Goal: Task Accomplishment & Management: Manage account settings

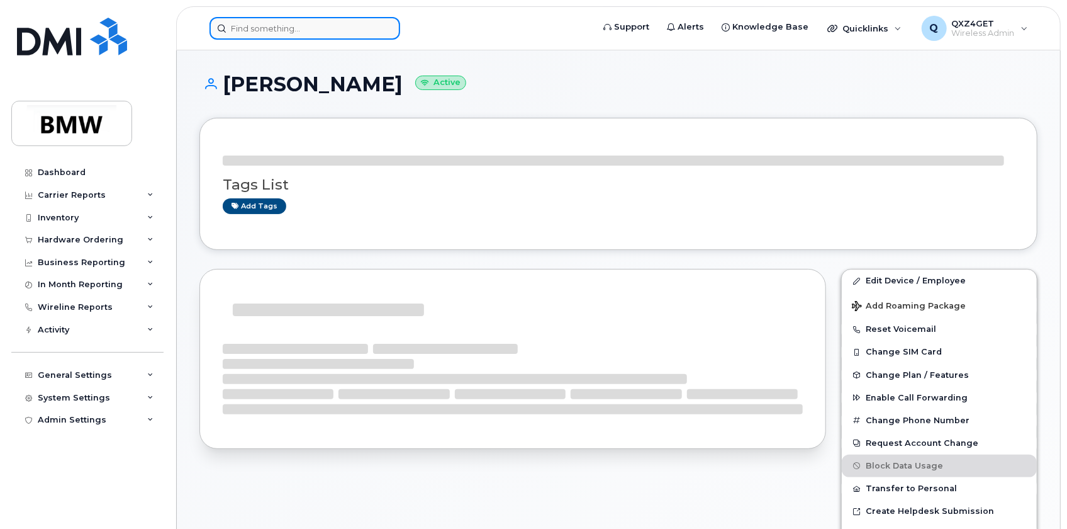
click at [262, 28] on input at bounding box center [305, 28] width 191 height 23
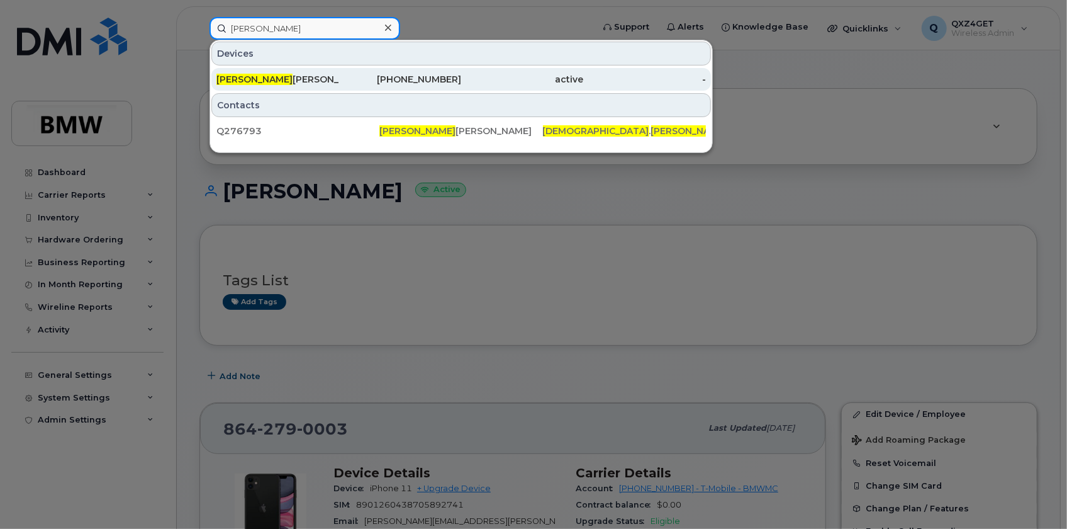
type input "[PERSON_NAME]"
click at [270, 76] on span "[PERSON_NAME]" at bounding box center [254, 79] width 76 height 11
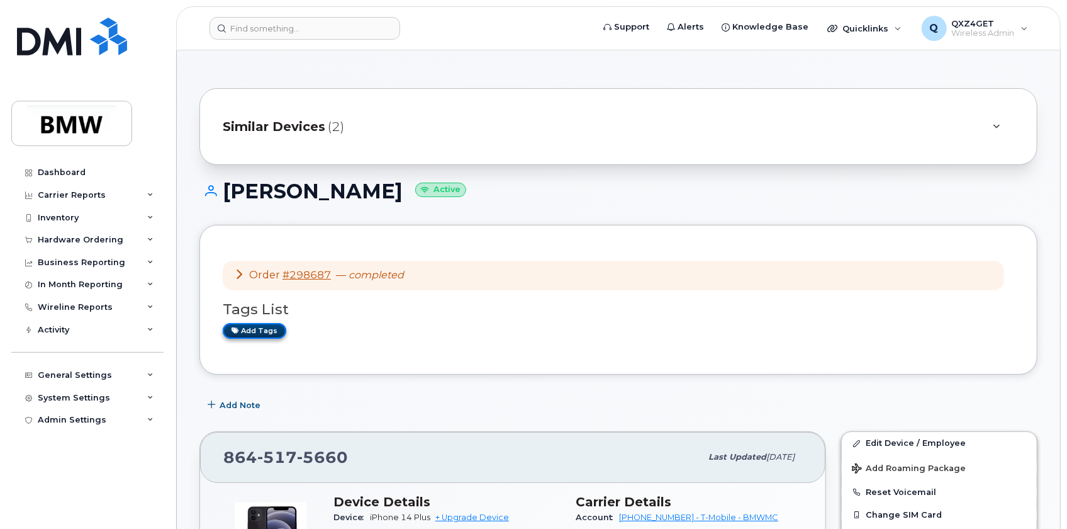
click at [258, 332] on link "Add tags" at bounding box center [255, 331] width 64 height 16
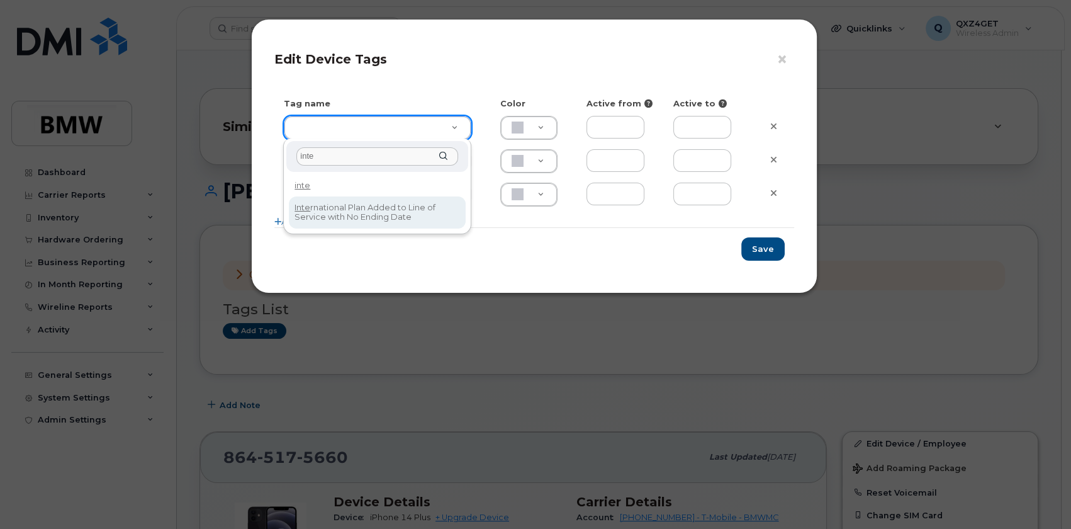
type input "inte"
type input "International Plan Added to Line of Service with No Ending Date"
type input "DFD3EE"
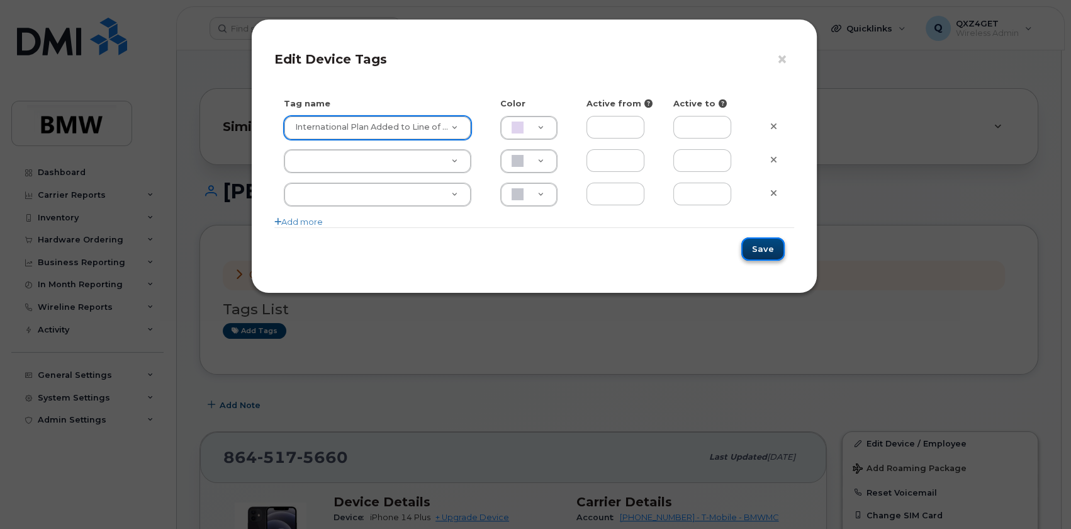
click at [768, 252] on button "Save" at bounding box center [762, 248] width 43 height 23
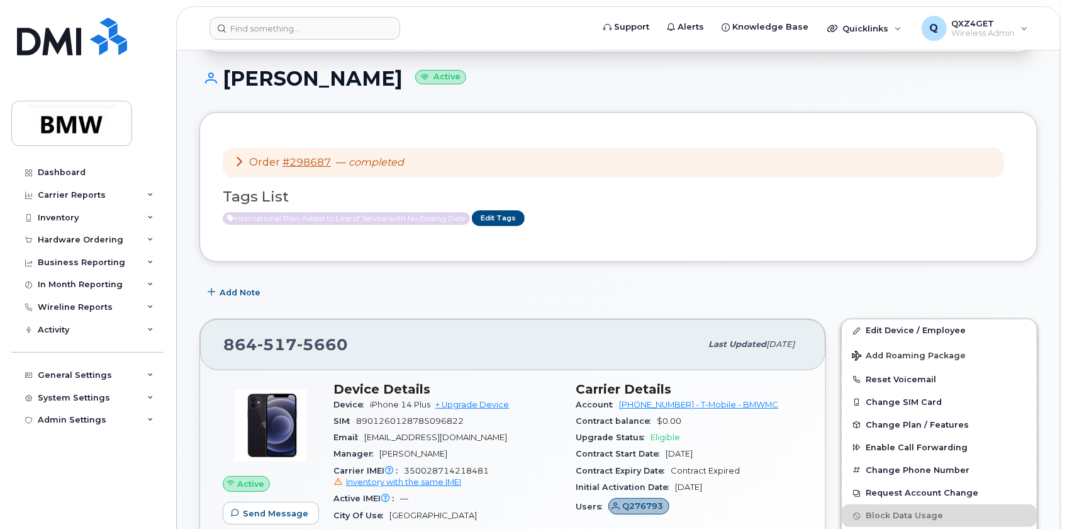
scroll to position [114, 0]
click at [496, 209] on link "Edit Tags" at bounding box center [498, 217] width 53 height 16
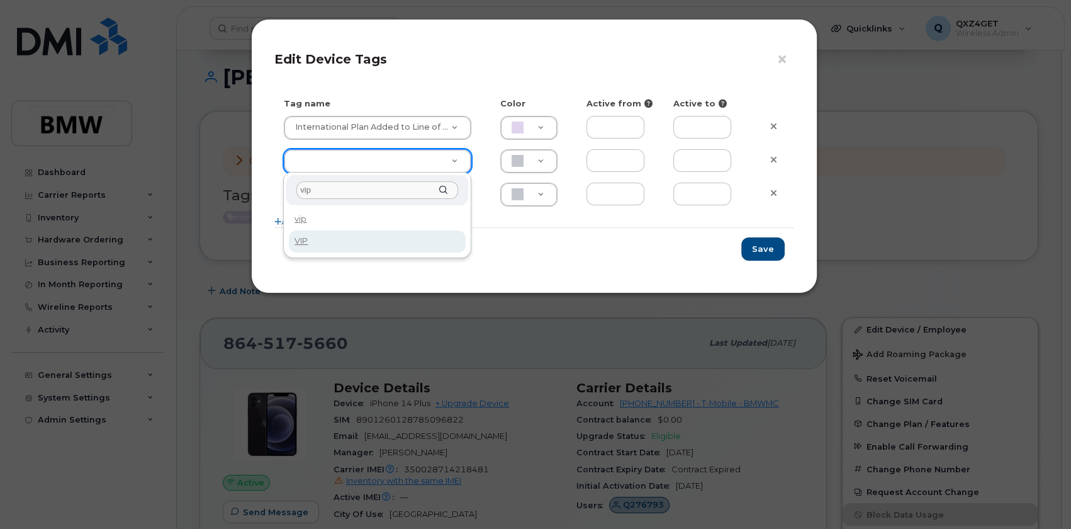
type input "vip"
type input "VIP"
type input "F7E8B5"
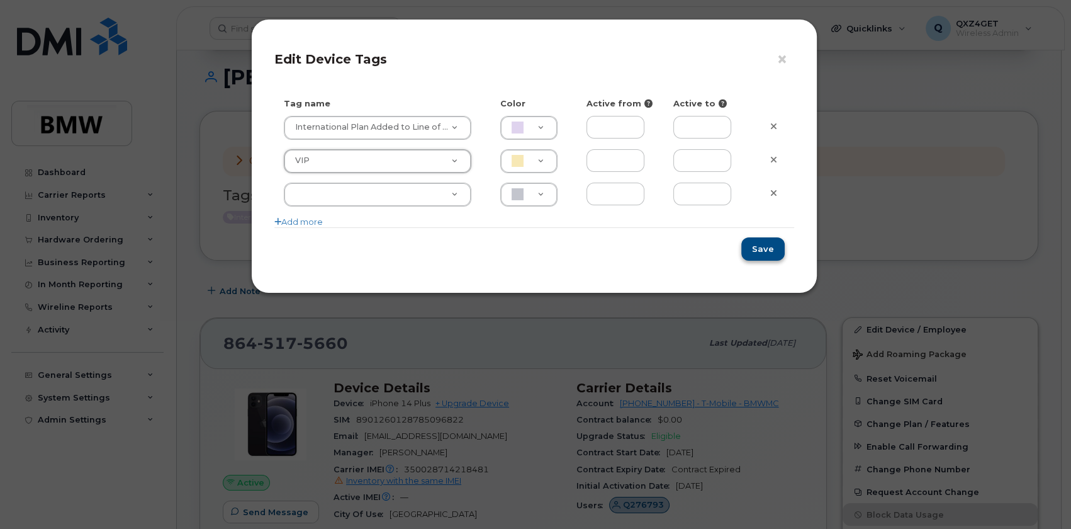
click at [742, 238] on div "Save" at bounding box center [534, 248] width 520 height 43
click at [744, 247] on button "Save" at bounding box center [762, 248] width 43 height 23
